Goal: Task Accomplishment & Management: Manage account settings

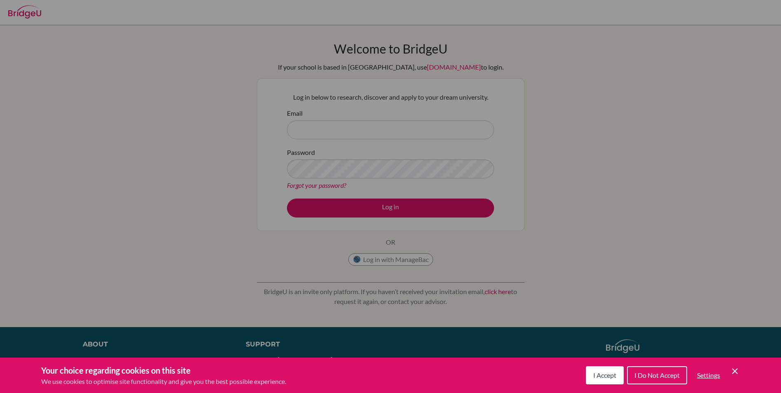
click at [733, 372] on icon "Cookie Control Close Icon" at bounding box center [735, 371] width 10 height 10
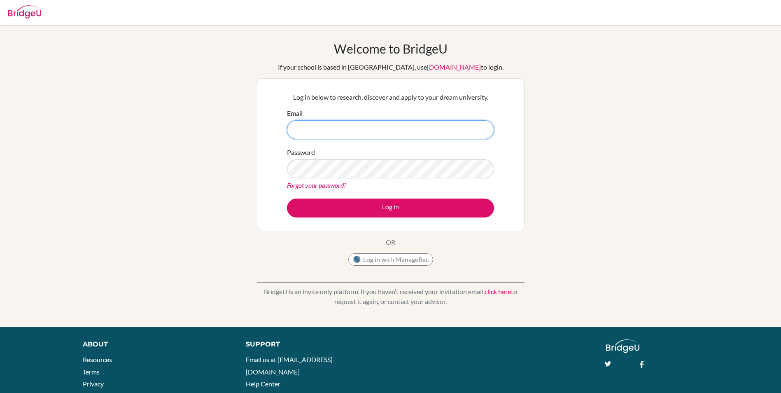
click at [337, 133] on input "Email" at bounding box center [390, 129] width 207 height 19
type input "shoubhit8659@vivekhighschool.onmicrosoft.com"
click at [320, 186] on link "Forgot your password?" at bounding box center [316, 185] width 59 height 8
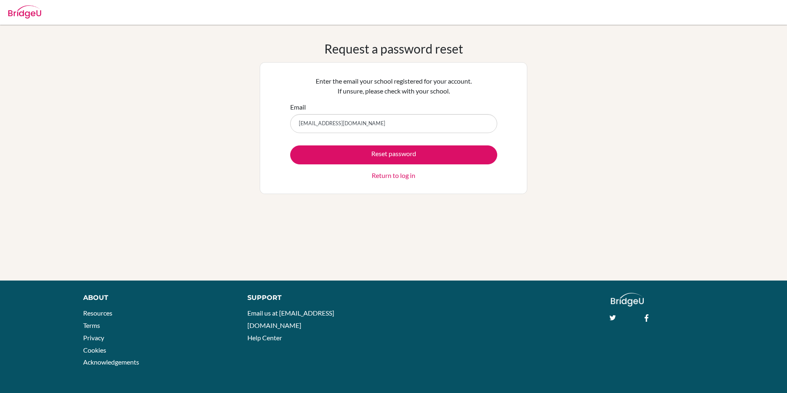
type input "shoubhit8659@vivekhighschool.onmicrosoft.com"
click at [290, 145] on button "Reset password" at bounding box center [393, 154] width 207 height 19
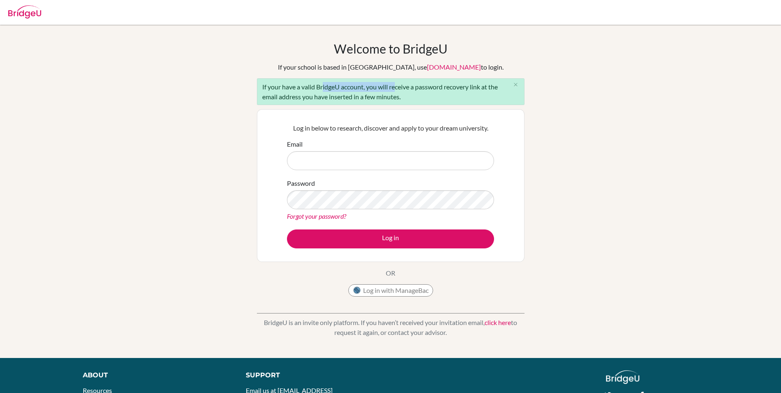
drag, startPoint x: 321, startPoint y: 79, endPoint x: 396, endPoint y: 85, distance: 75.6
click at [396, 85] on div "If your have a valid BridgeU account, you will receive a password recovery link…" at bounding box center [391, 91] width 268 height 27
click at [399, 84] on div "If your have a valid BridgeU account, you will receive a password recovery link…" at bounding box center [391, 91] width 268 height 27
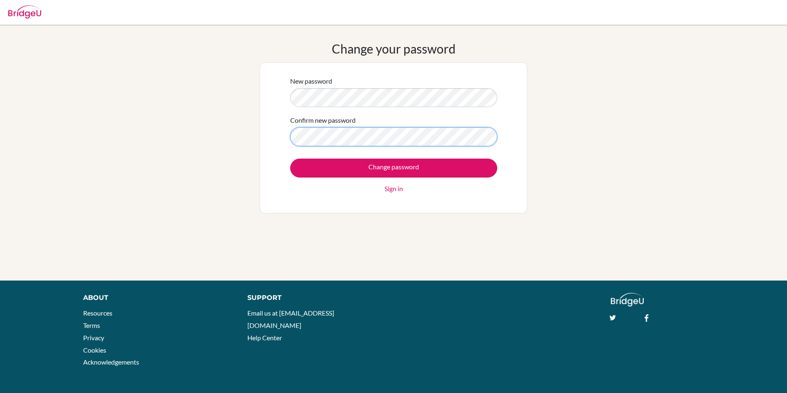
click at [290, 159] on input "Change password" at bounding box center [393, 168] width 207 height 19
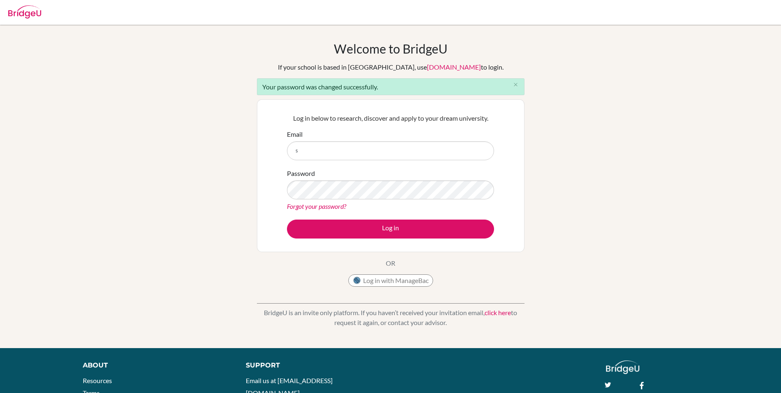
type input "[EMAIL_ADDRESS][DOMAIN_NAME]"
click at [287, 219] on button "Log in" at bounding box center [390, 228] width 207 height 19
